Goal: Information Seeking & Learning: Learn about a topic

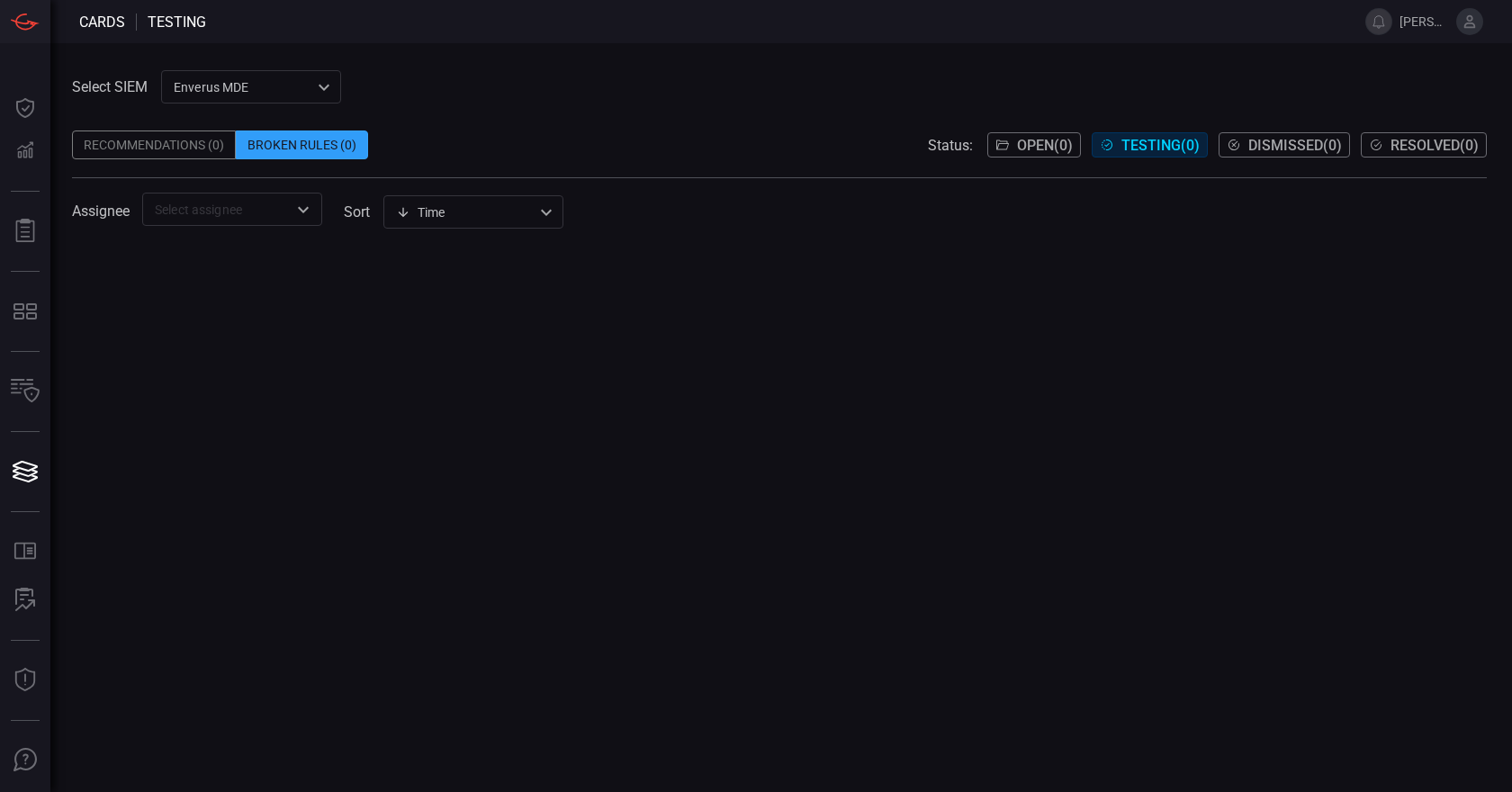
click at [318, 92] on div "Enverus MDE bf66557a-6948-430c-a79d-83d47c1d8503 ​" at bounding box center [250, 87] width 180 height 33
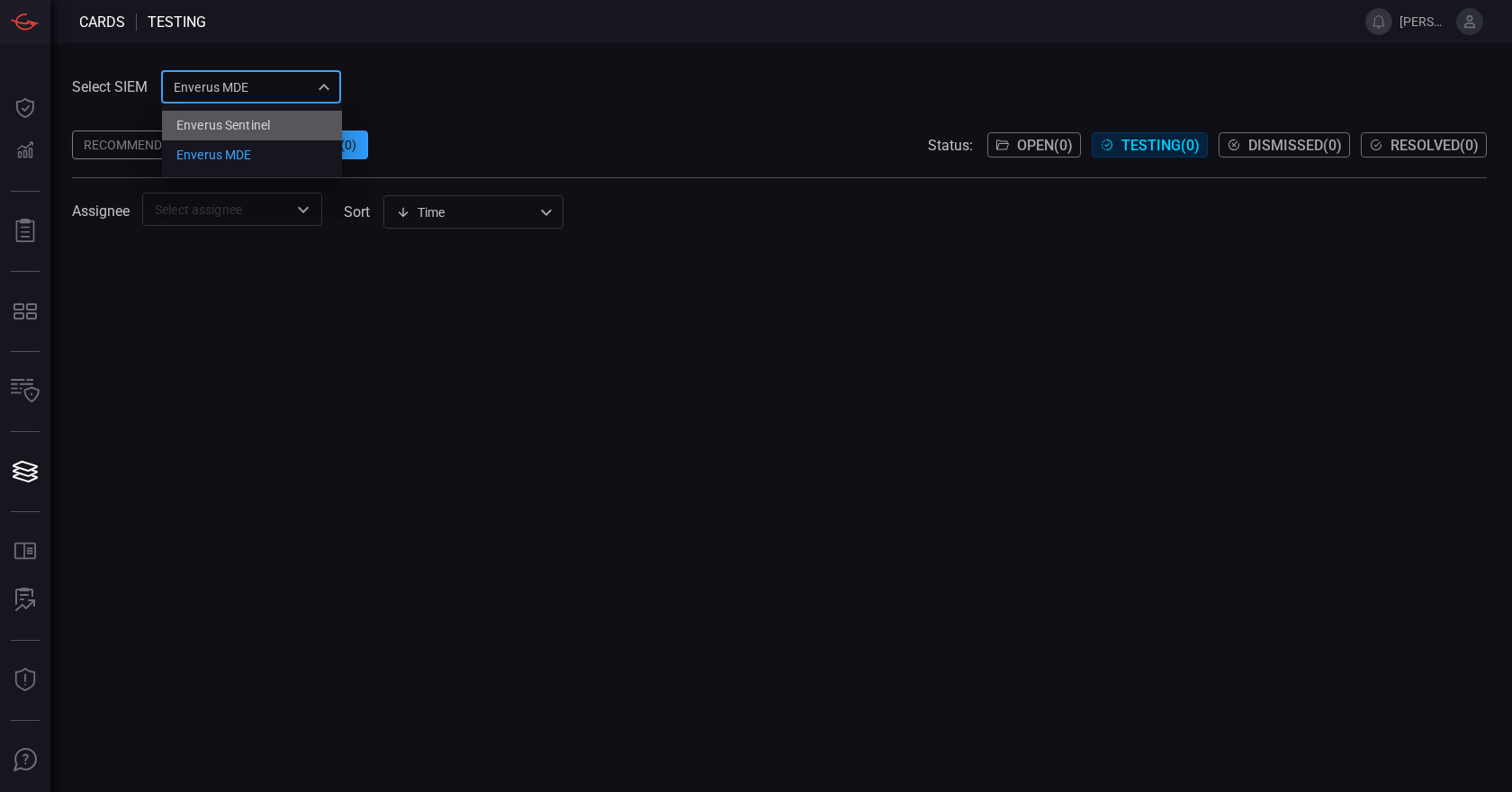
click at [231, 133] on div "Enverus Sentinel" at bounding box center [222, 125] width 93 height 19
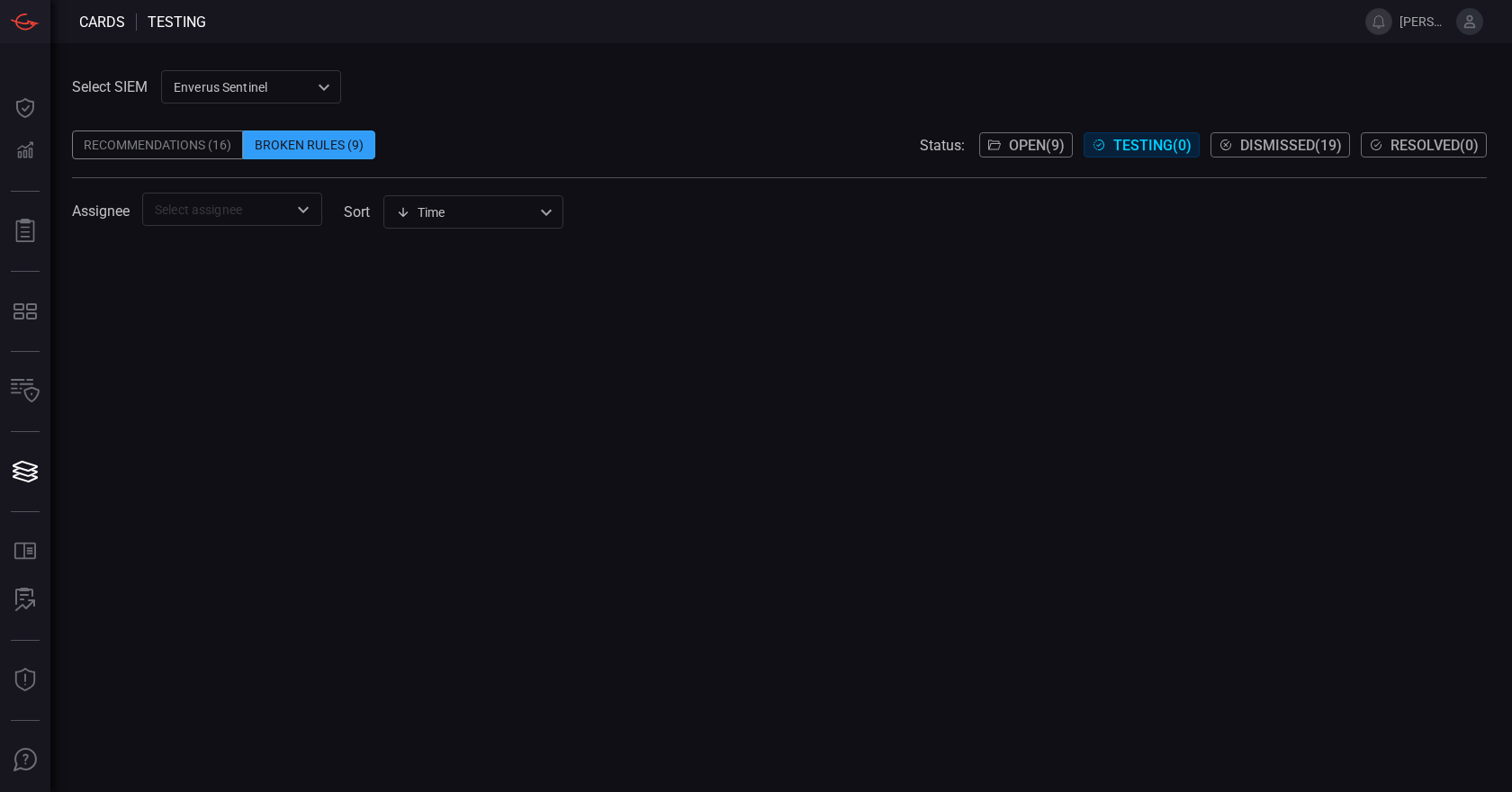
click at [204, 142] on div "Recommendations (16)" at bounding box center [157, 145] width 171 height 29
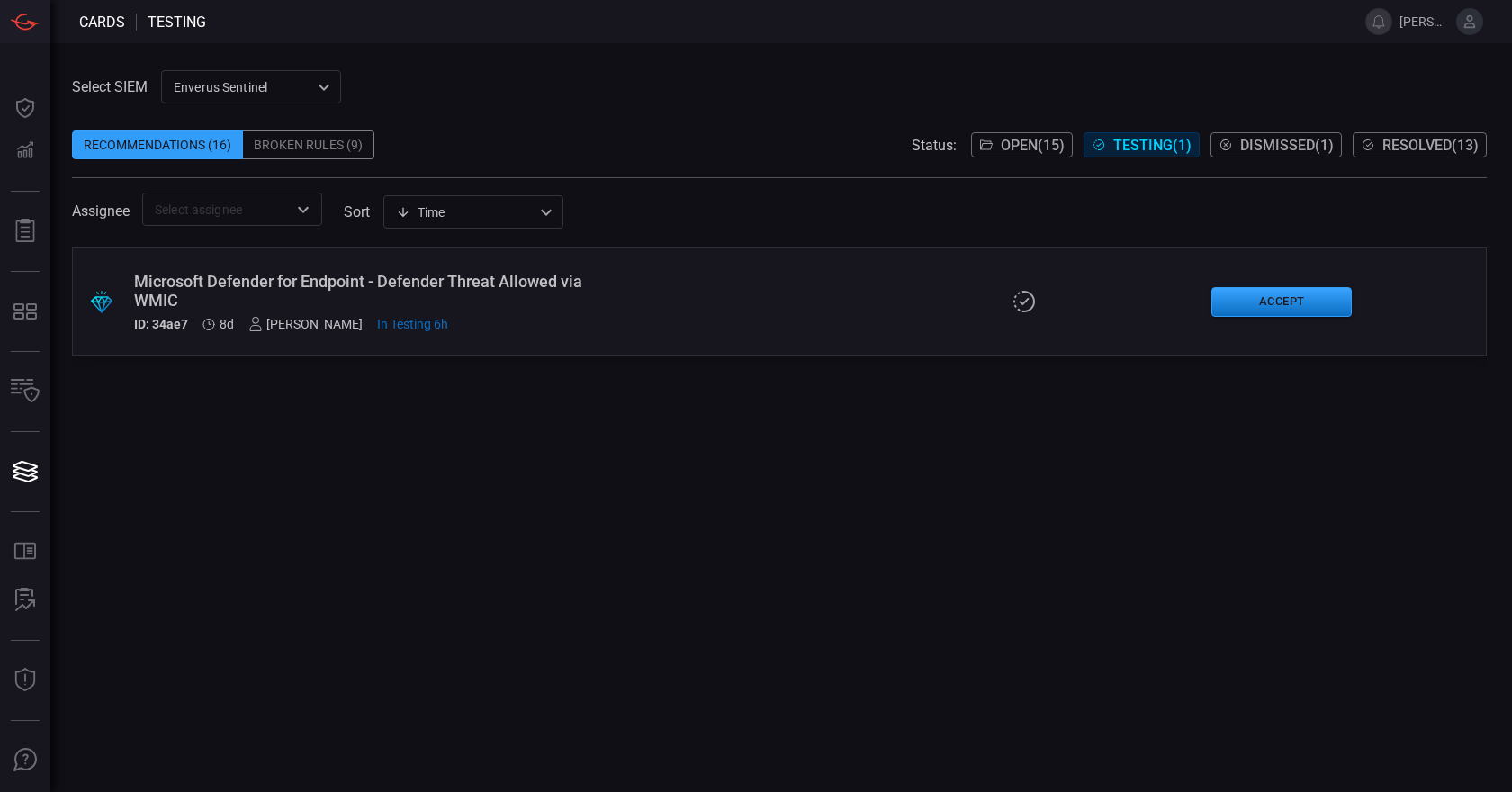
click at [1134, 143] on span "Testing ( 1 )" at bounding box center [1151, 145] width 78 height 17
click at [408, 282] on div "Microsoft Defender for Endpoint - Defender Threat Allowed via WMIC" at bounding box center [358, 291] width 449 height 38
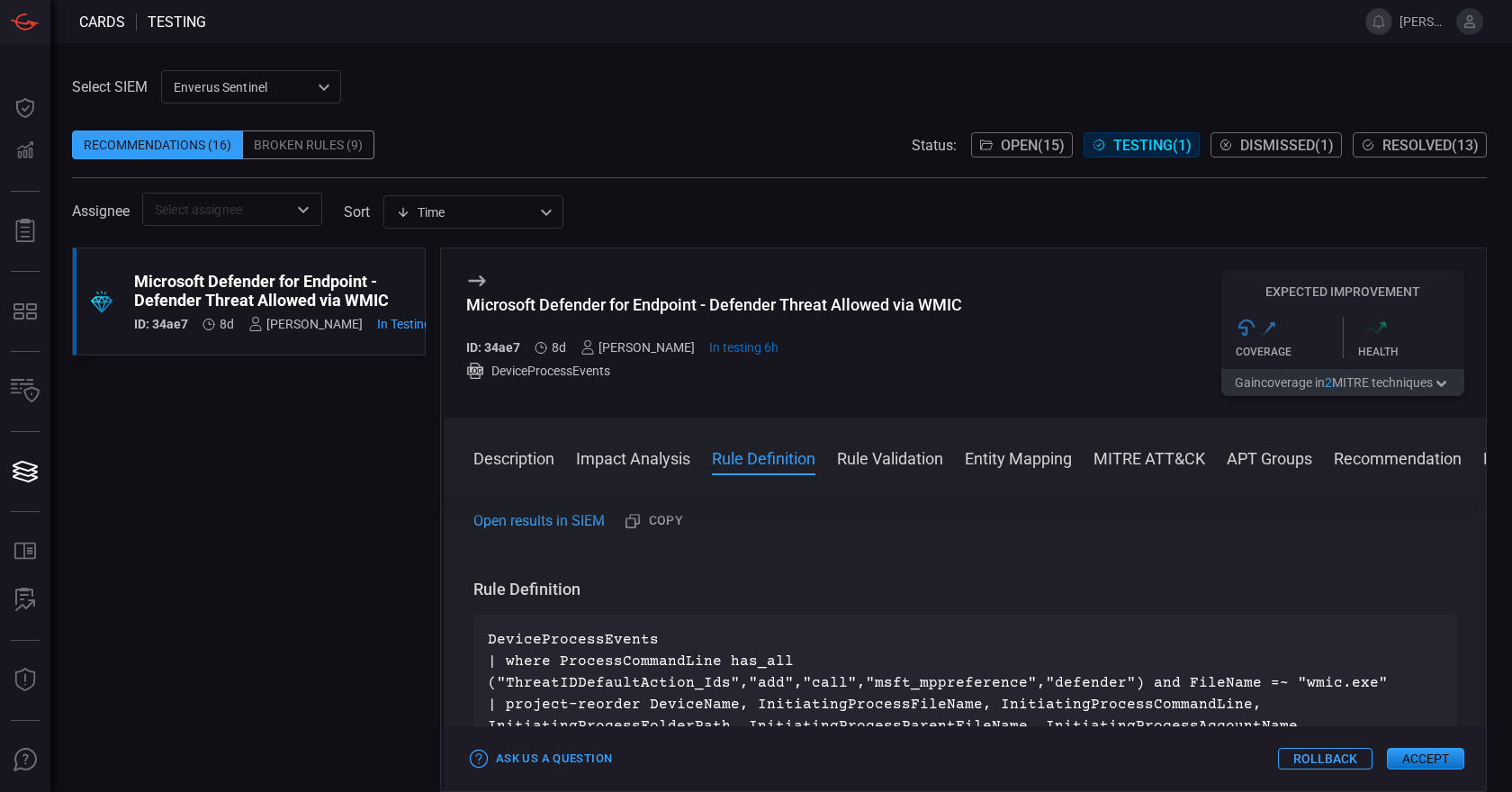
scroll to position [644, 0]
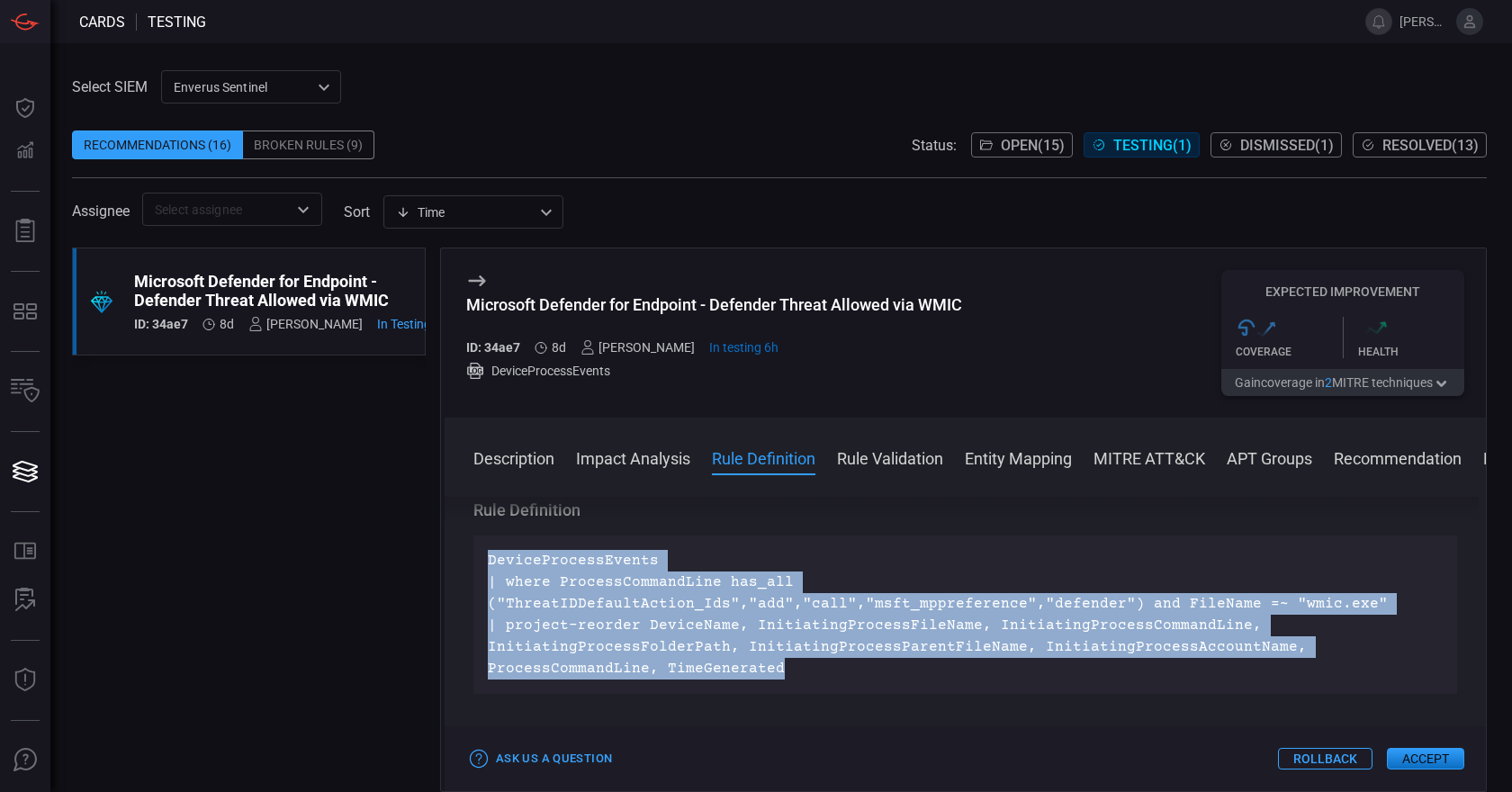
drag, startPoint x: 782, startPoint y: 692, endPoint x: 488, endPoint y: 576, distance: 316.1
click at [488, 576] on p "DeviceProcessEvents | where ProcessCommandLine has_all ("ThreatIDDefaultAction_…" at bounding box center [965, 615] width 955 height 130
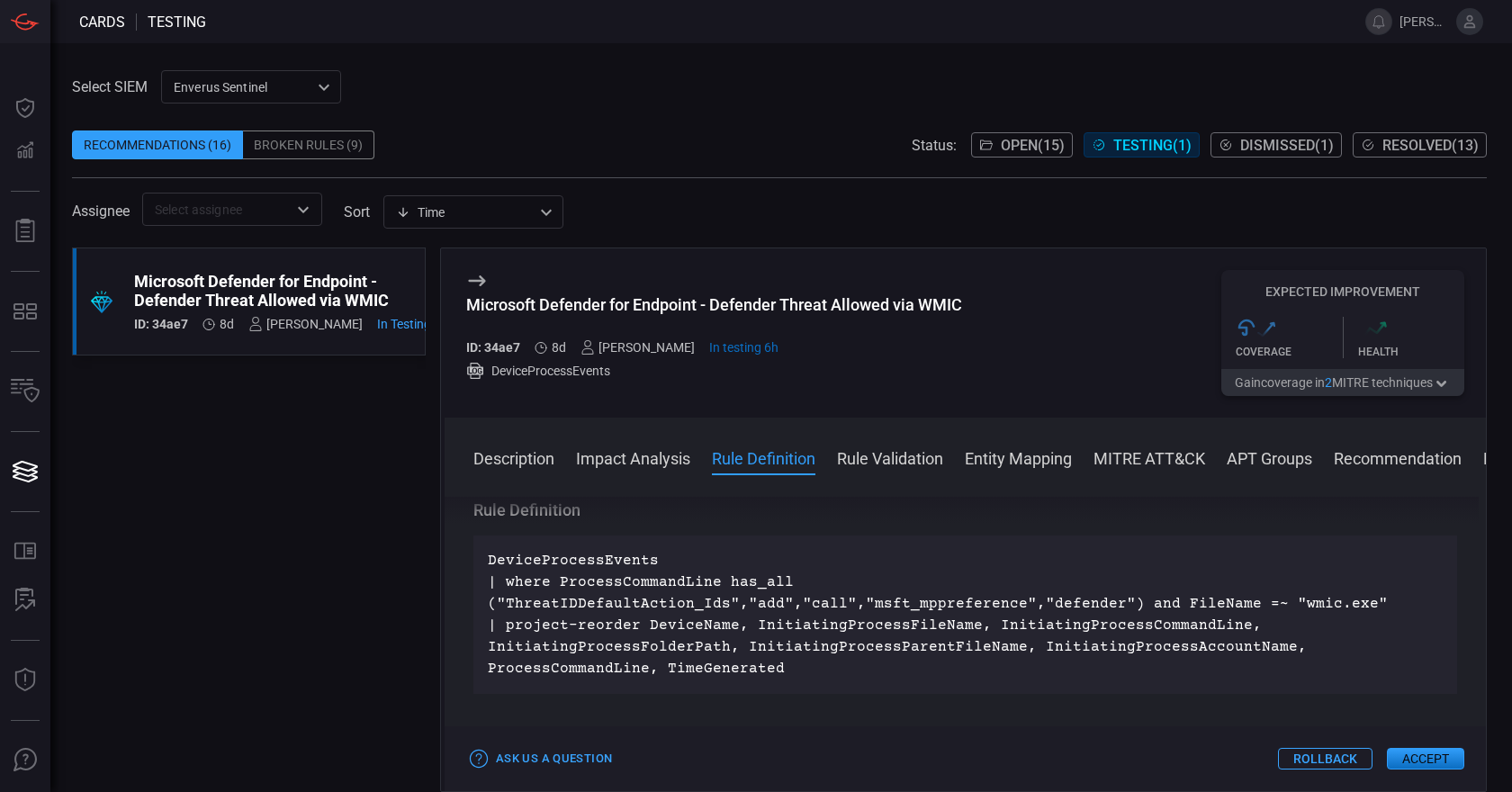
click at [726, 550] on div "Rule Definition DeviceProcessEvents | where ProcessCommandLine has_all ("Threat…" at bounding box center [965, 597] width 984 height 194
click at [651, 92] on div "Select SIEM Enverus Sentinel c91b43ff-c123-4683-be2e-f803907a5556 ​ Recommendat…" at bounding box center [779, 148] width 1415 height 155
